Goal: Task Accomplishment & Management: Use online tool/utility

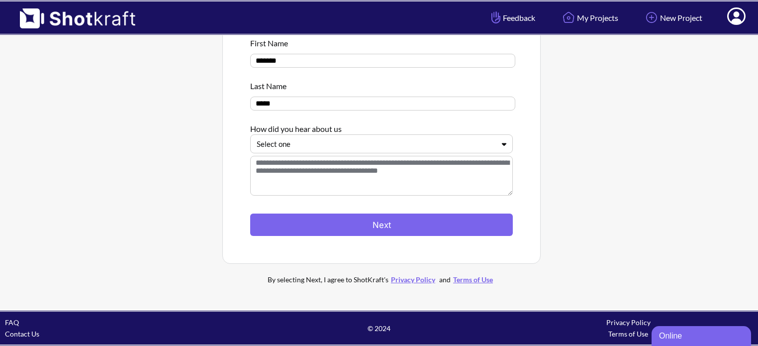
scroll to position [32, 0]
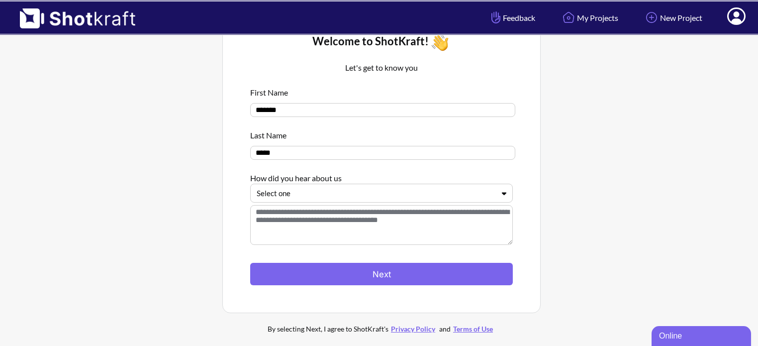
click at [319, 198] on div at bounding box center [376, 193] width 238 height 11
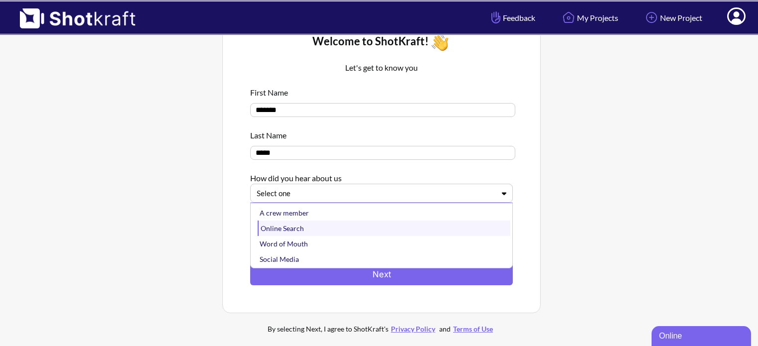
click at [304, 230] on div "Online Search" at bounding box center [384, 227] width 253 height 15
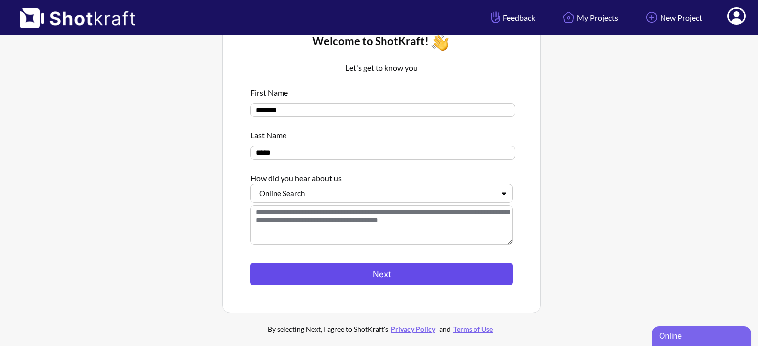
click at [324, 277] on button "Next" at bounding box center [381, 274] width 263 height 22
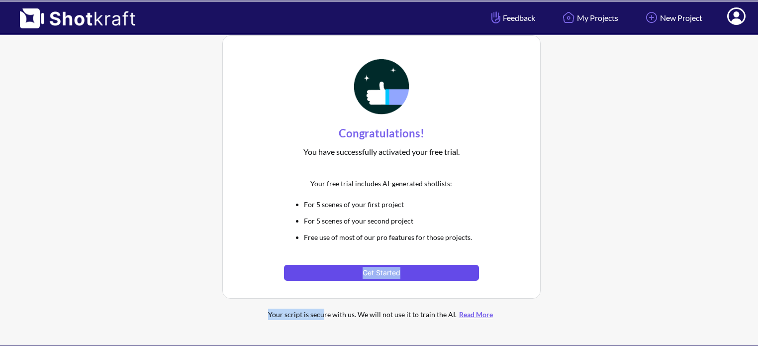
click at [328, 270] on div "Congratulations! You have successfully activated your free trial. Your free tri…" at bounding box center [381, 182] width 323 height 299
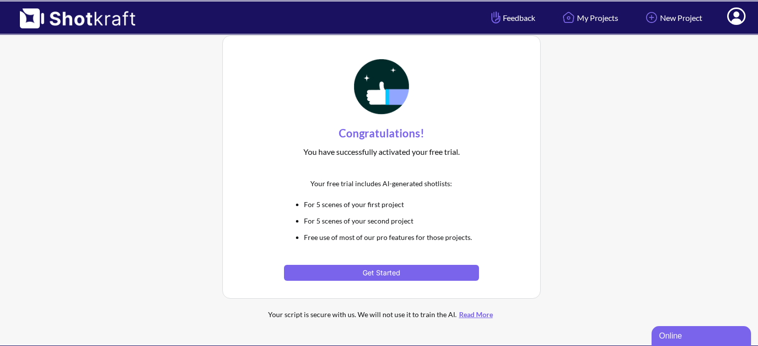
click at [484, 195] on div "Congratulations! You have successfully activated your free trial. Your free tri…" at bounding box center [382, 167] width 288 height 232
click at [382, 275] on button "Get Started" at bounding box center [381, 273] width 194 height 16
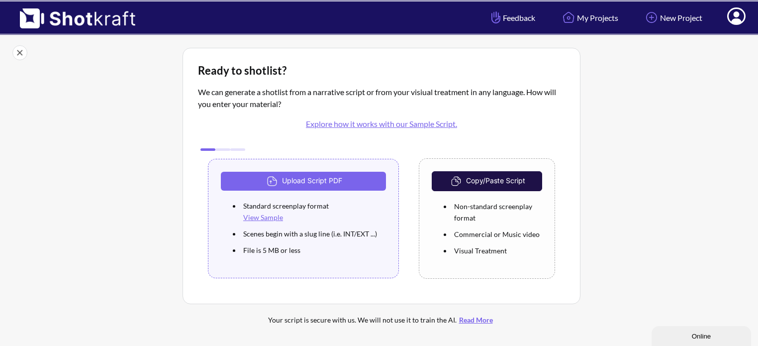
click at [472, 180] on button "Copy/Paste Script" at bounding box center [487, 181] width 110 height 20
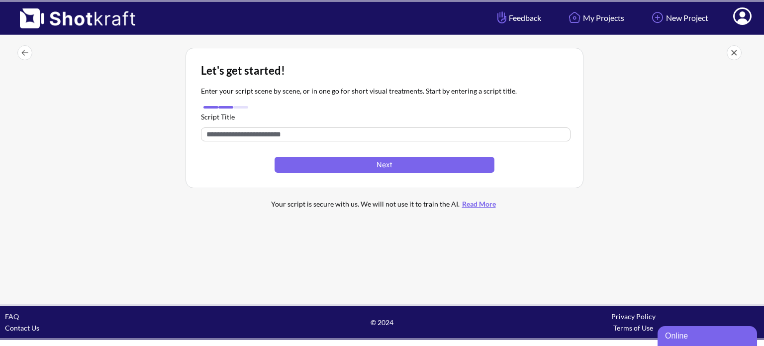
click at [22, 52] on img at bounding box center [24, 52] width 15 height 15
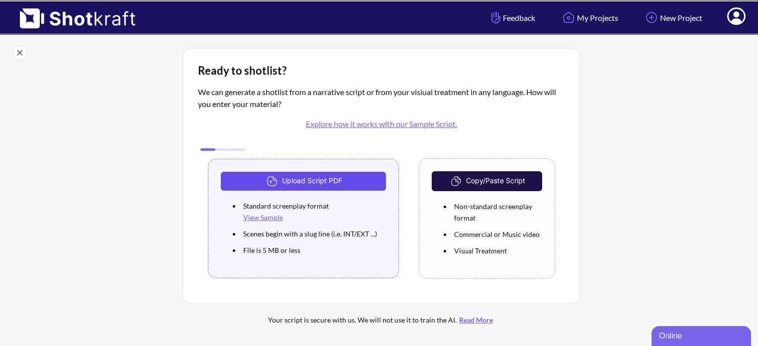
click at [328, 184] on button "Upload Script PDF" at bounding box center [303, 181] width 165 height 19
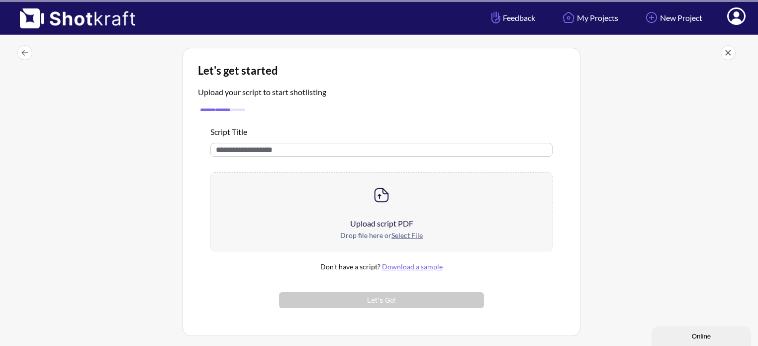
click at [405, 234] on u "Select File" at bounding box center [406, 235] width 31 height 8
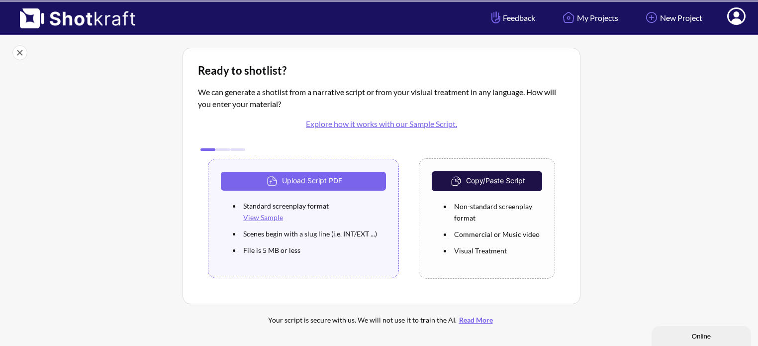
click at [480, 177] on button "Copy/Paste Script" at bounding box center [487, 181] width 110 height 20
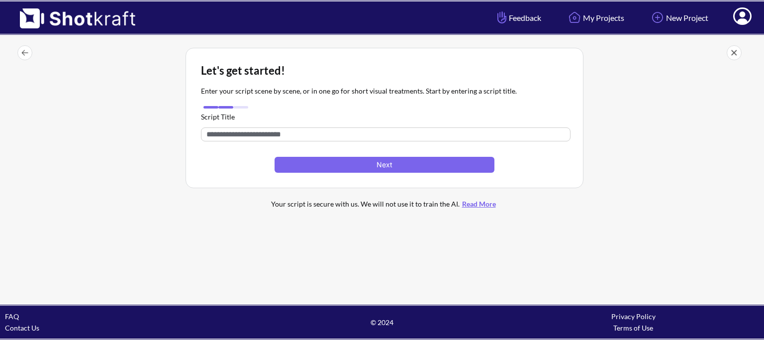
click at [323, 135] on input "text" at bounding box center [386, 134] width 370 height 14
paste input "**********"
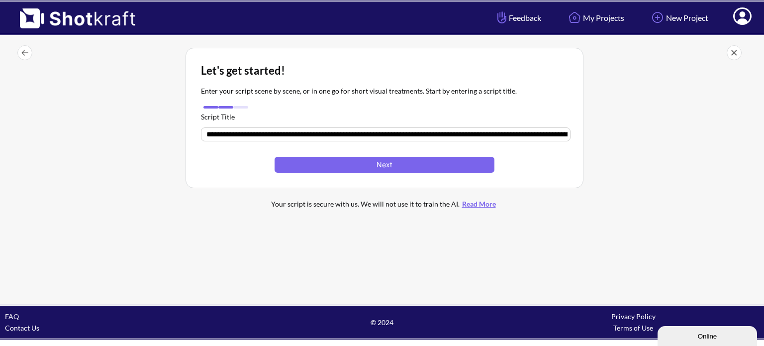
scroll to position [0, 16887]
type input "**********"
click at [348, 162] on button "Next" at bounding box center [385, 166] width 220 height 16
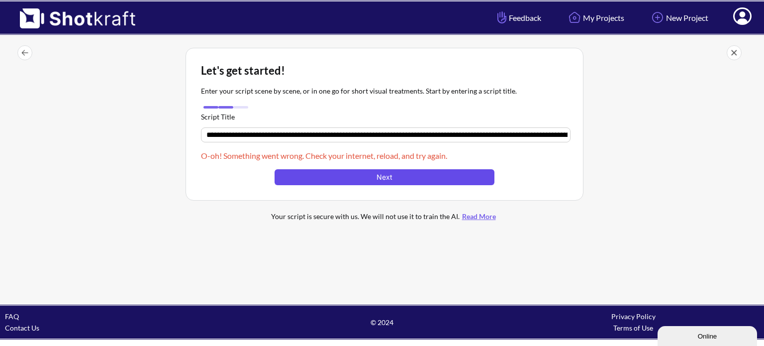
click at [358, 175] on button "Next" at bounding box center [385, 177] width 220 height 16
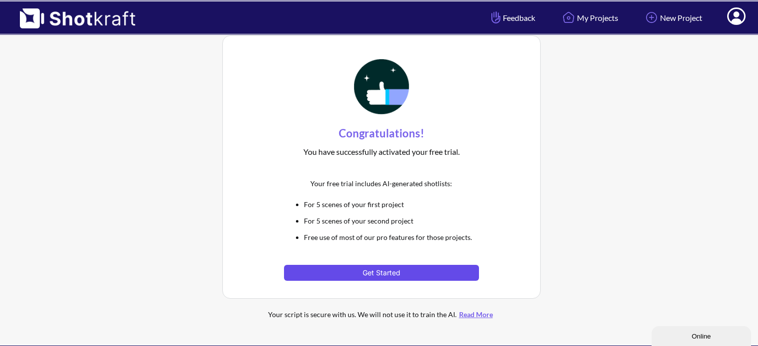
click at [343, 273] on button "Get Started" at bounding box center [381, 273] width 194 height 16
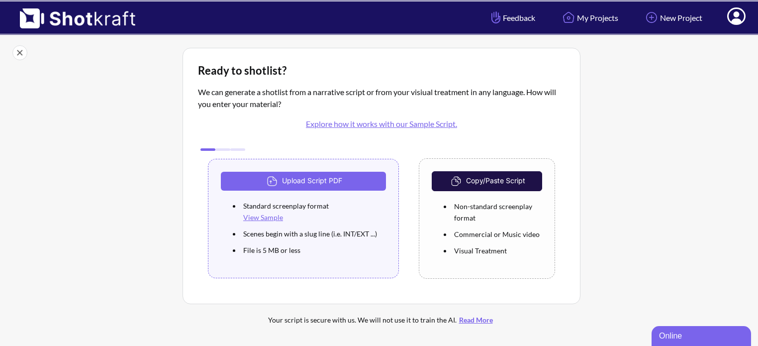
click at [488, 187] on button "Copy/Paste Script" at bounding box center [487, 181] width 110 height 20
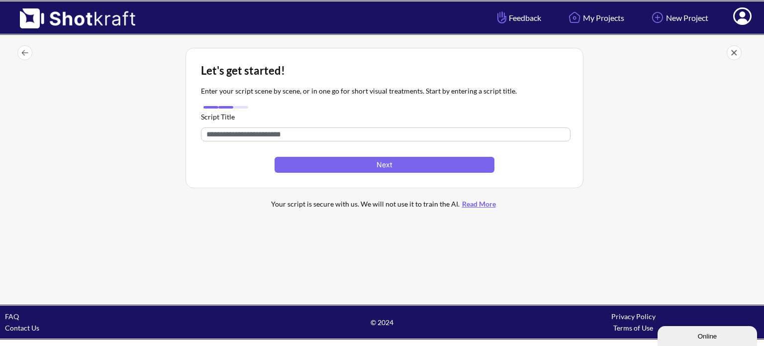
click at [349, 131] on input "text" at bounding box center [386, 134] width 370 height 14
paste input "**********"
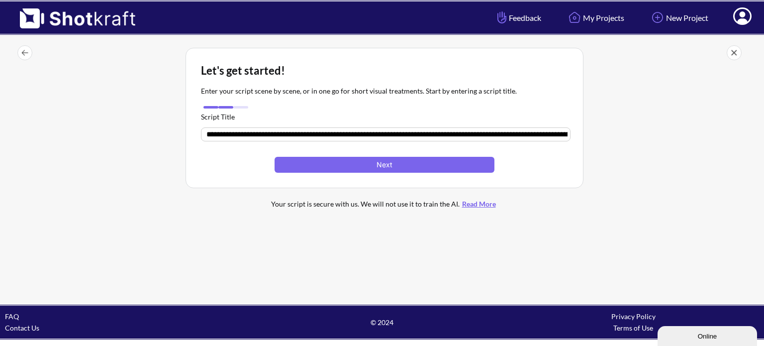
scroll to position [0, 16887]
type input "**********"
click at [319, 160] on button "Next" at bounding box center [385, 166] width 220 height 16
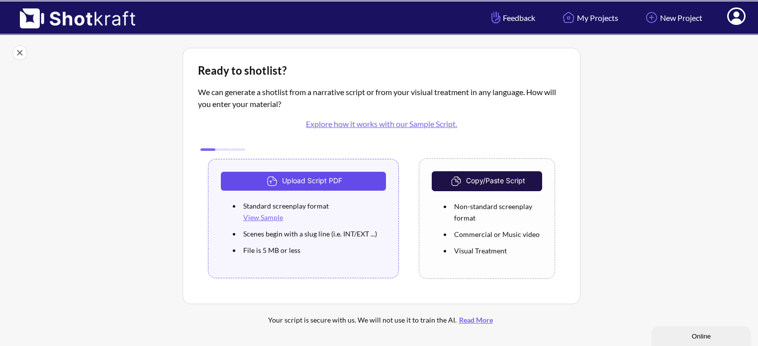
click at [324, 175] on button "Upload Script PDF" at bounding box center [303, 181] width 165 height 19
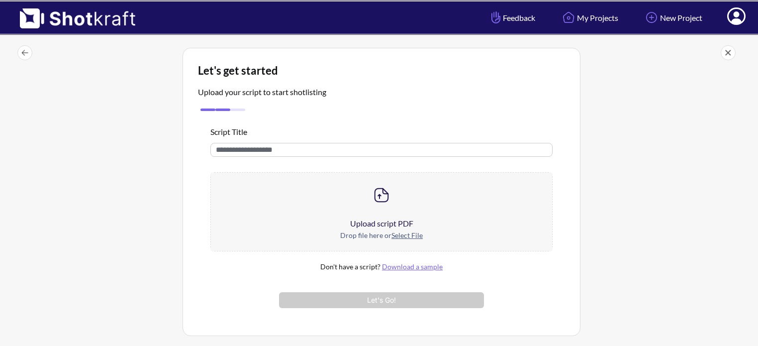
click at [394, 220] on div "Upload script PDF" at bounding box center [381, 223] width 341 height 12
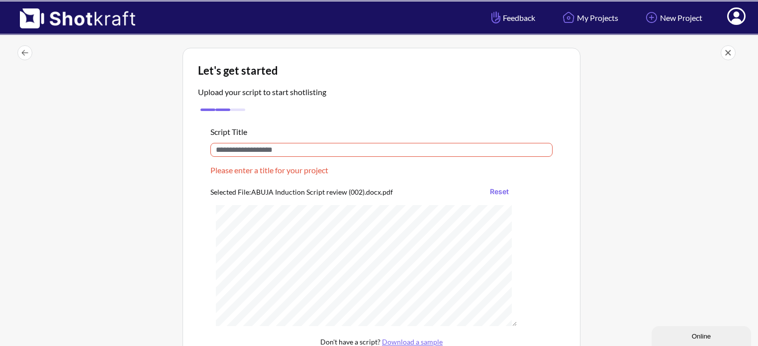
click at [266, 150] on input "text" at bounding box center [381, 150] width 342 height 14
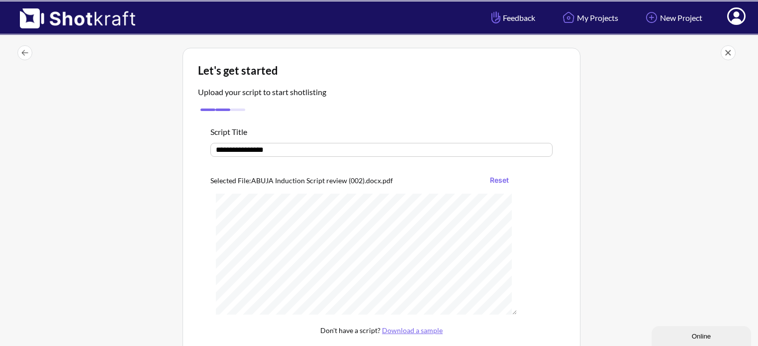
type input "**********"
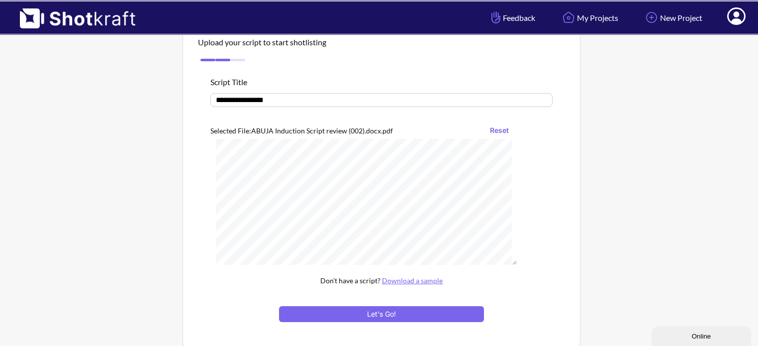
scroll to position [249, 0]
click at [384, 314] on button "Let's Go!" at bounding box center [381, 314] width 205 height 16
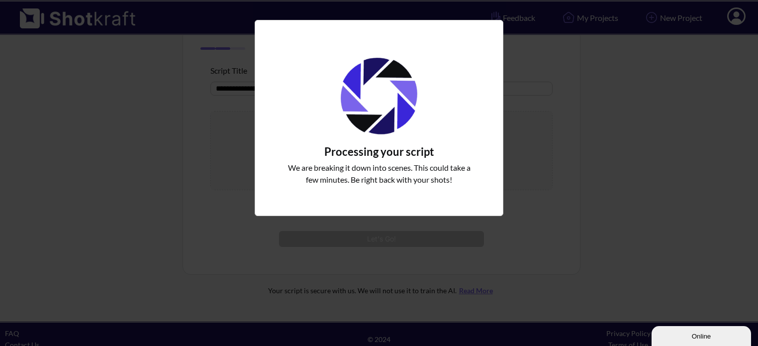
scroll to position [72, 0]
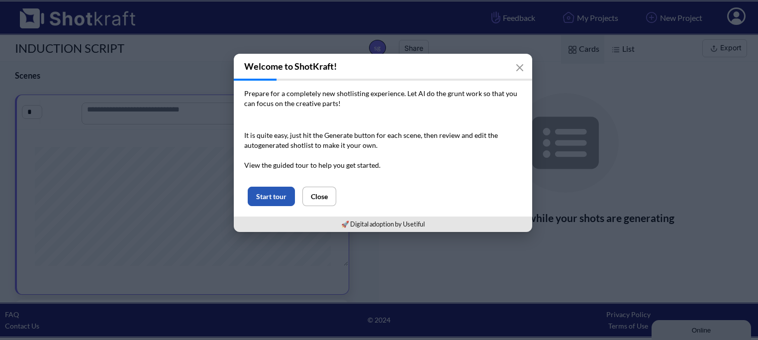
click at [276, 198] on button "Start tour" at bounding box center [271, 196] width 47 height 19
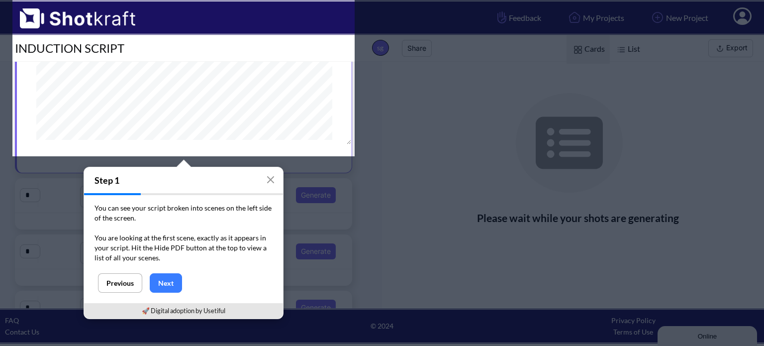
scroll to position [149, 0]
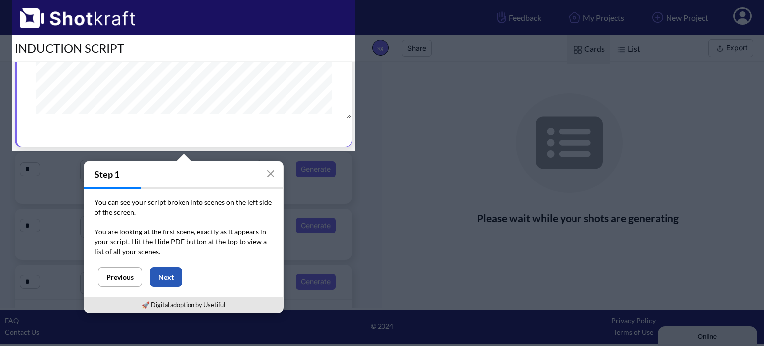
click at [166, 274] on button "Next" at bounding box center [166, 276] width 32 height 19
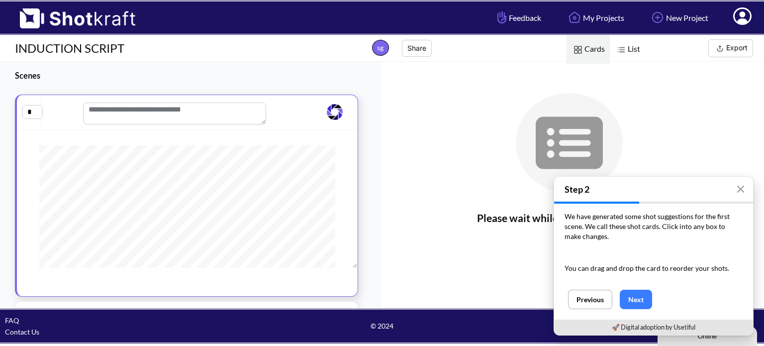
scroll to position [0, 0]
click at [632, 296] on button "Next" at bounding box center [636, 298] width 32 height 19
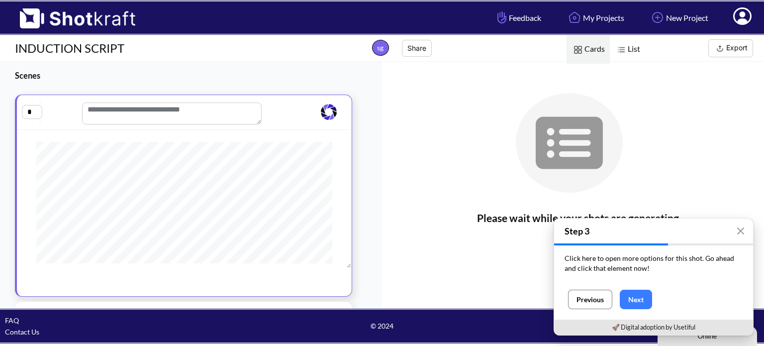
click at [590, 298] on button "Previous" at bounding box center [590, 298] width 44 height 19
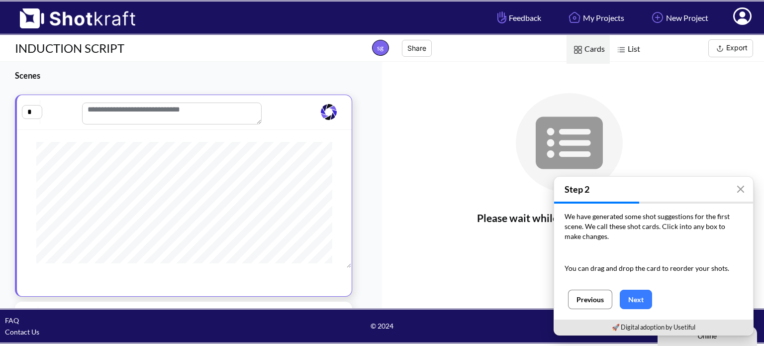
click at [603, 300] on button "Previous" at bounding box center [590, 298] width 44 height 19
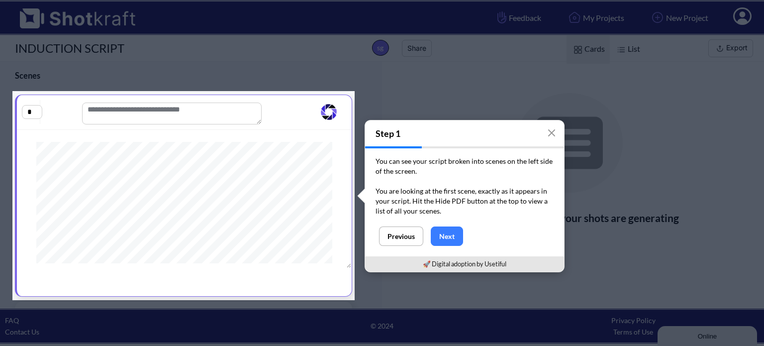
click at [439, 236] on button "Next" at bounding box center [447, 235] width 32 height 19
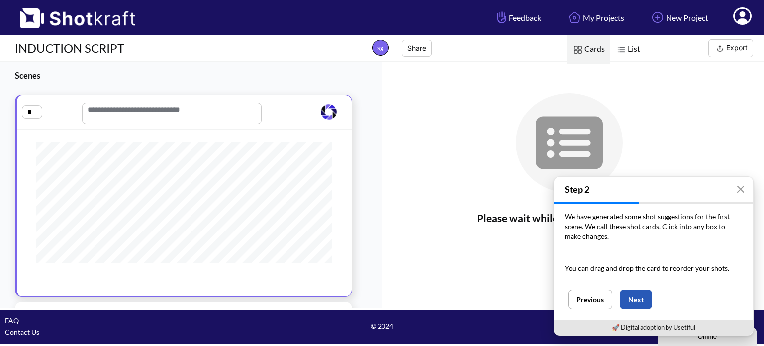
click at [624, 294] on button "Next" at bounding box center [636, 298] width 32 height 19
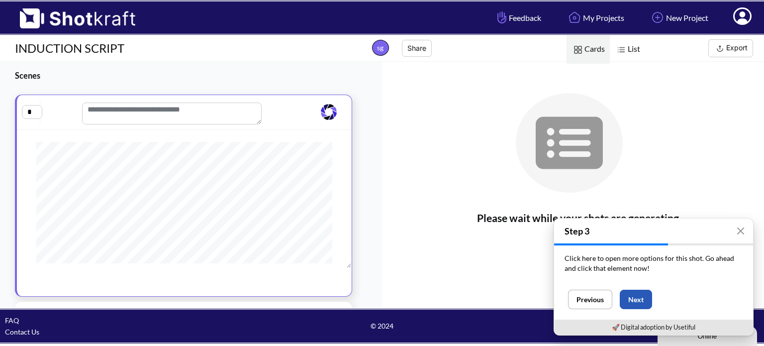
click at [634, 295] on button "Next" at bounding box center [636, 298] width 32 height 19
click at [638, 298] on button "Next" at bounding box center [636, 298] width 32 height 19
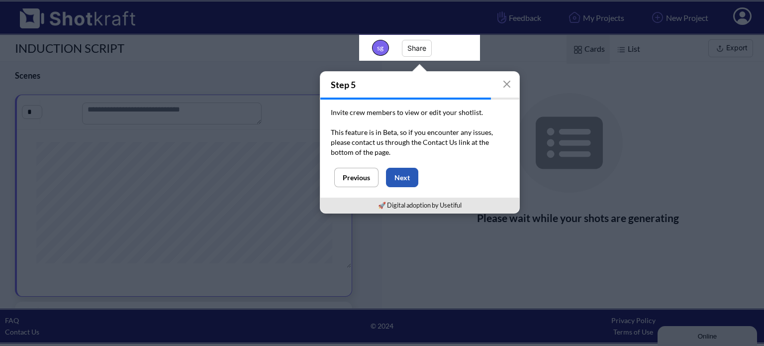
click at [401, 177] on button "Next" at bounding box center [402, 177] width 32 height 19
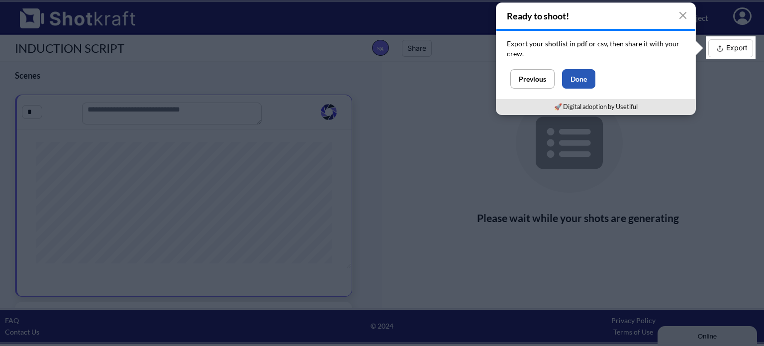
click at [584, 79] on button "Done" at bounding box center [578, 78] width 33 height 19
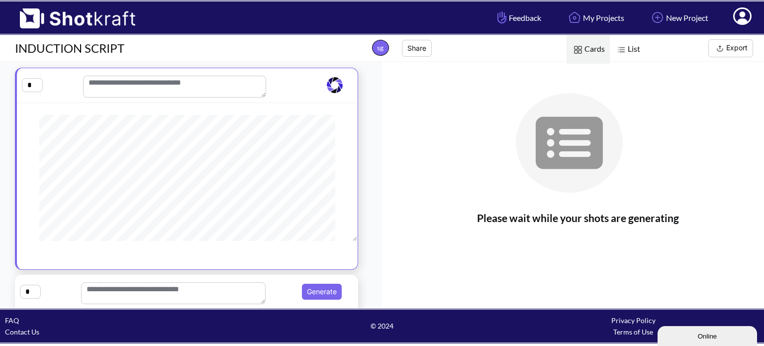
scroll to position [302, 0]
